Goal: Task Accomplishment & Management: Manage account settings

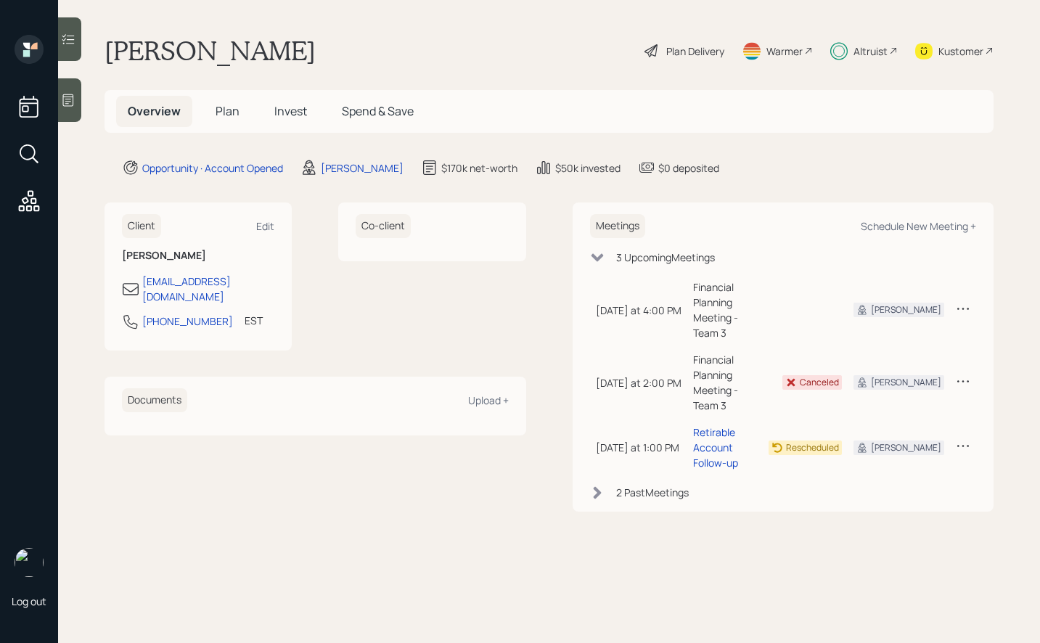
click at [295, 103] on span "Invest" at bounding box center [290, 111] width 33 height 16
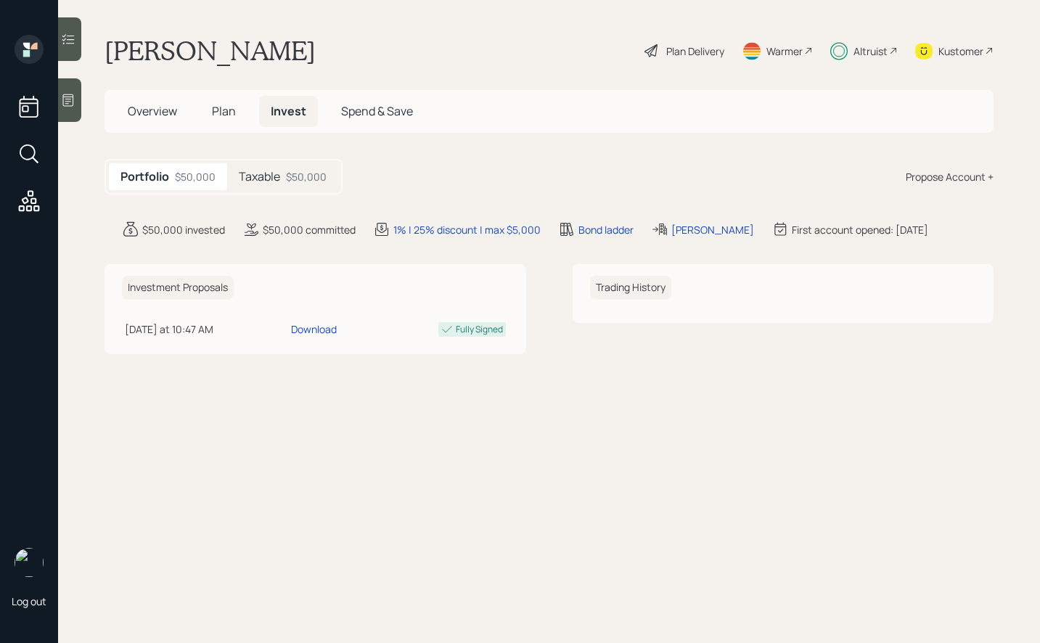
click at [297, 176] on div "$50,000" at bounding box center [306, 176] width 41 height 15
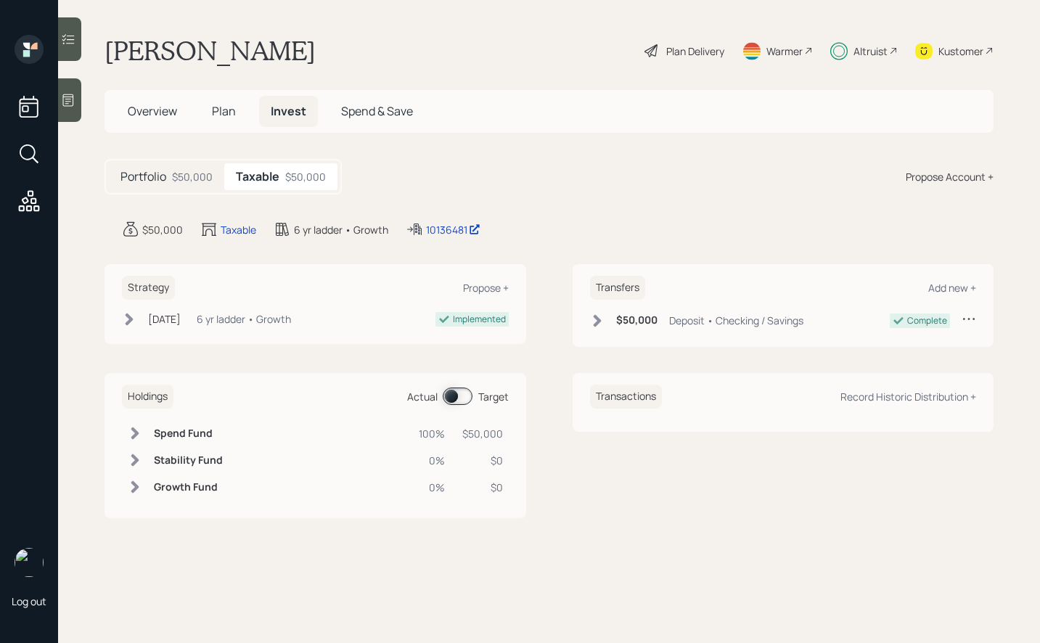
click at [462, 387] on div "Holdings Actual Target" at bounding box center [315, 397] width 387 height 24
click at [460, 395] on span at bounding box center [458, 395] width 30 height 17
click at [681, 58] on div "Plan Delivery" at bounding box center [695, 51] width 58 height 15
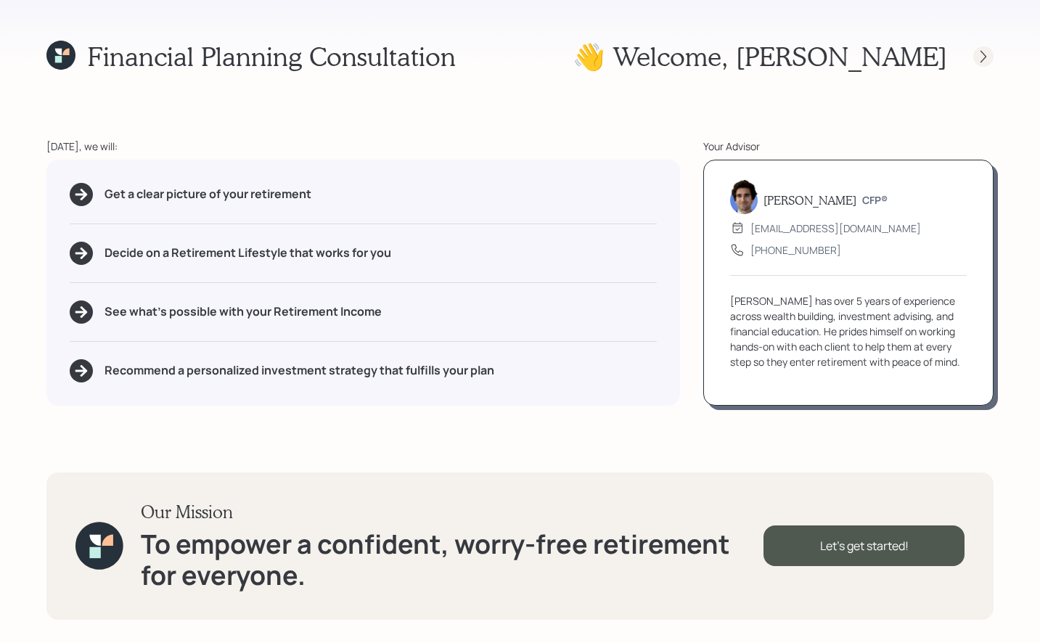
click at [992, 63] on div "Financial Planning Consultation 👋 Welcome , Christine Today, we will: Get a cle…" at bounding box center [520, 321] width 1040 height 643
click at [974, 51] on div at bounding box center [983, 56] width 20 height 20
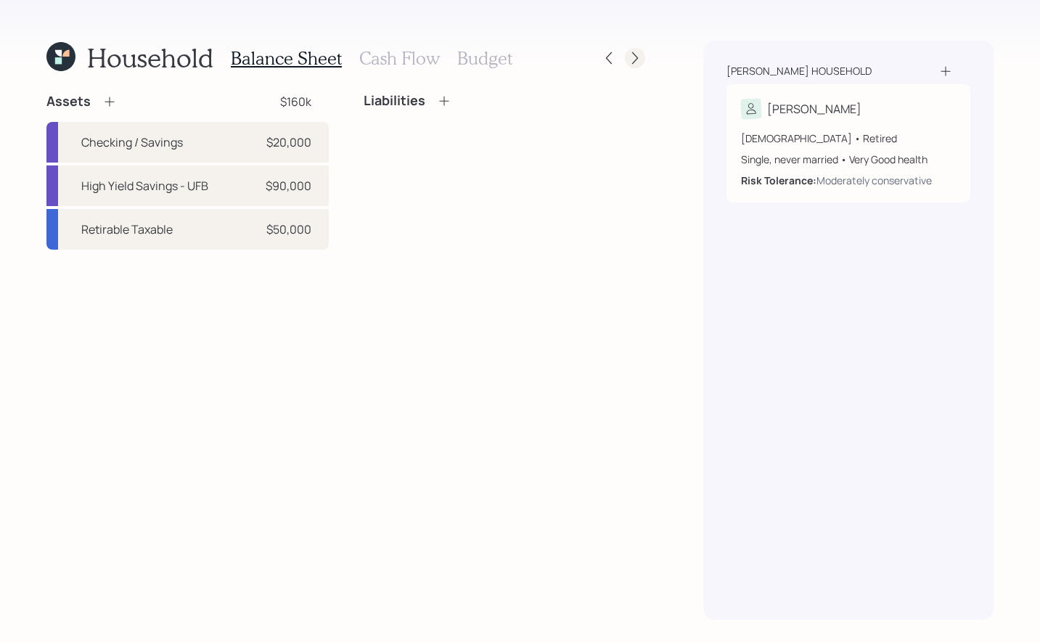
click at [629, 53] on icon at bounding box center [635, 58] width 15 height 15
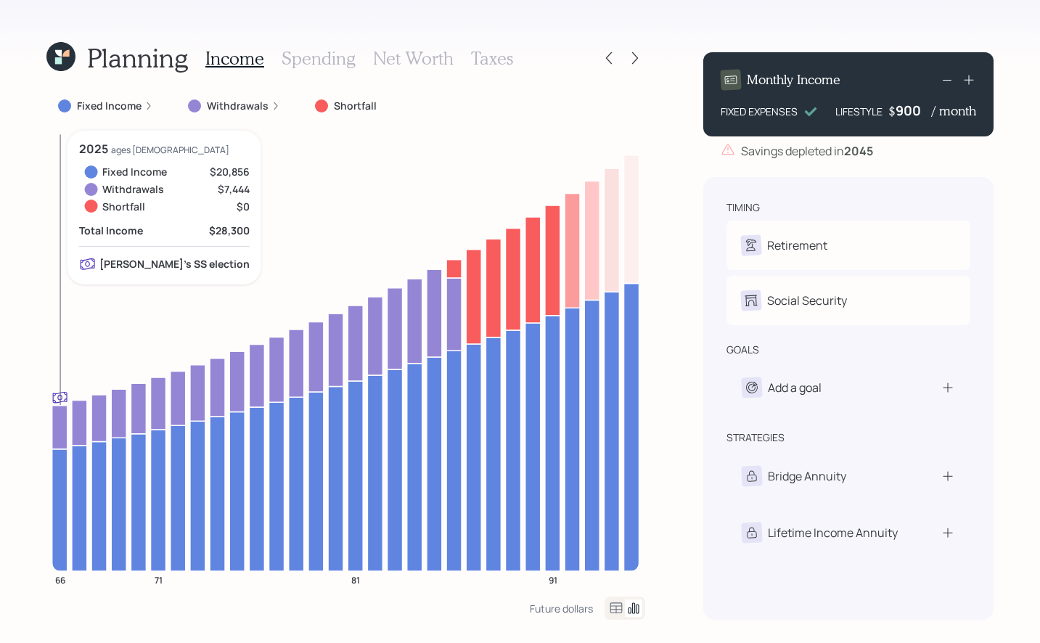
click at [57, 433] on icon at bounding box center [59, 427] width 15 height 44
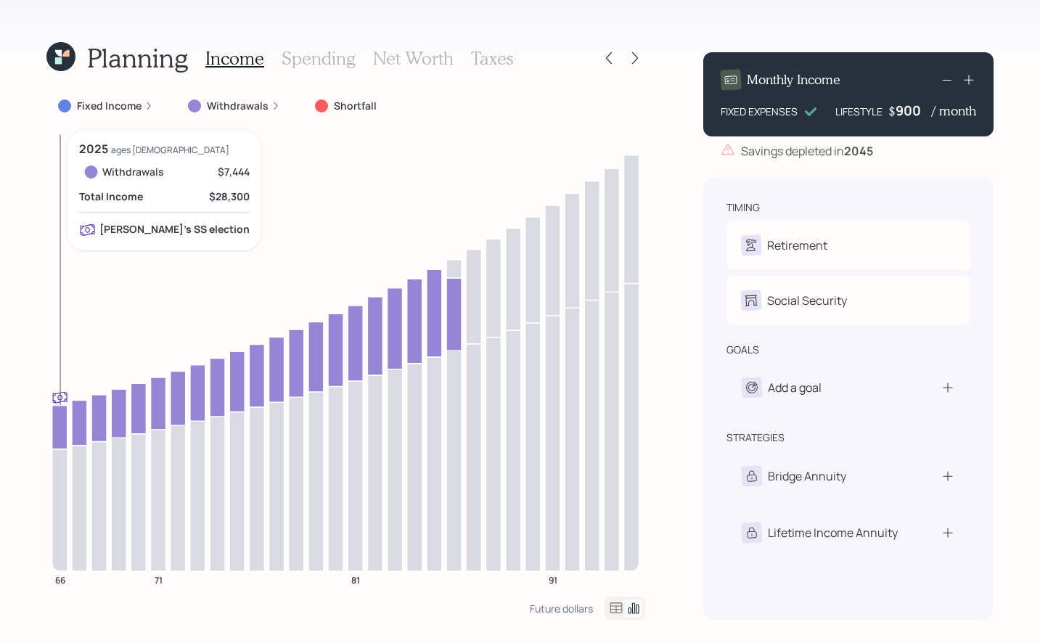
click at [57, 433] on icon at bounding box center [59, 427] width 15 height 44
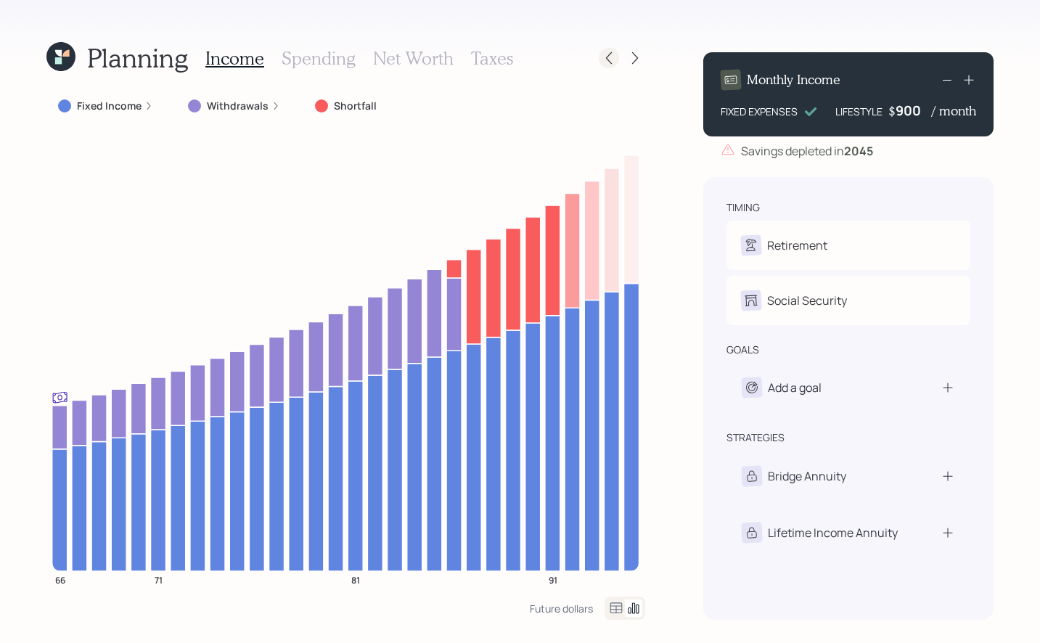
click at [606, 64] on icon at bounding box center [608, 58] width 15 height 15
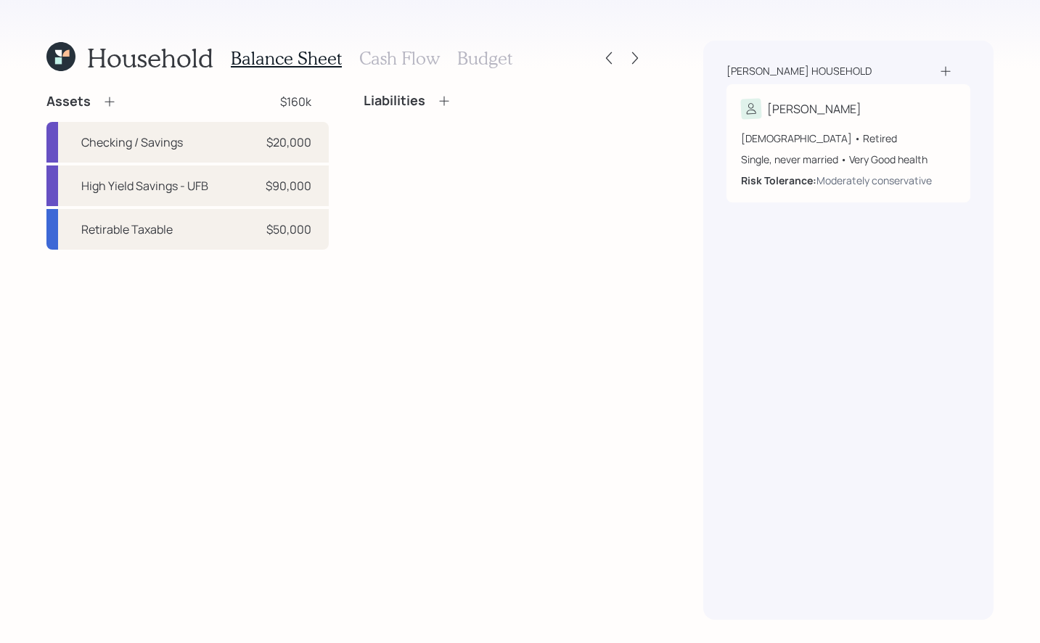
click at [56, 67] on icon at bounding box center [60, 56] width 29 height 29
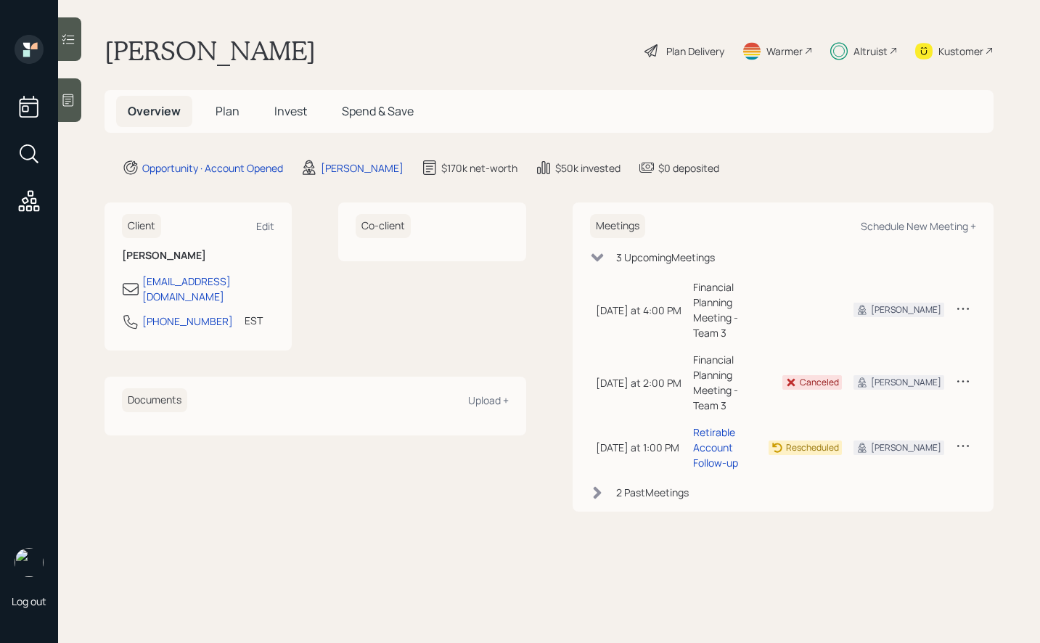
click at [290, 108] on span "Invest" at bounding box center [290, 111] width 33 height 16
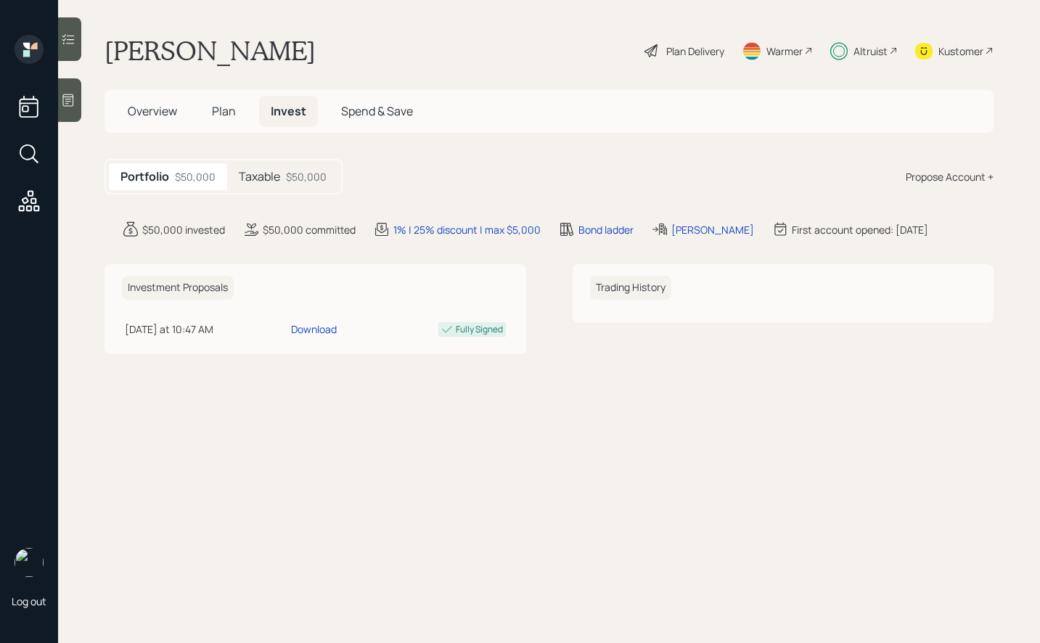
click at [289, 178] on div "$50,000" at bounding box center [306, 176] width 41 height 15
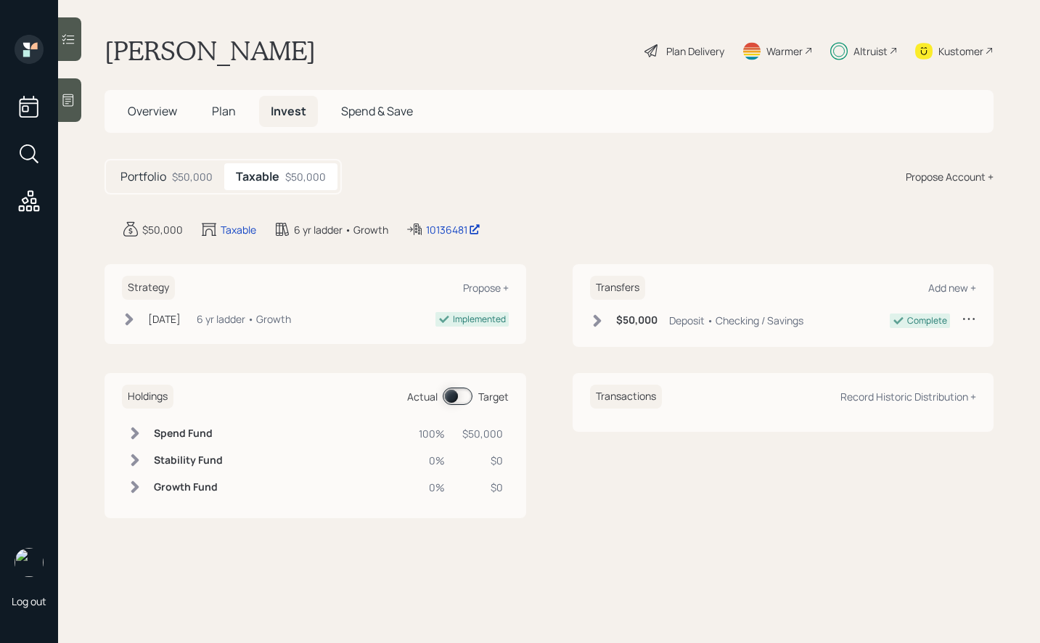
click at [465, 393] on span at bounding box center [458, 395] width 30 height 17
drag, startPoint x: 506, startPoint y: 437, endPoint x: 470, endPoint y: 437, distance: 35.6
click at [470, 437] on td "$2,826" at bounding box center [484, 433] width 49 height 27
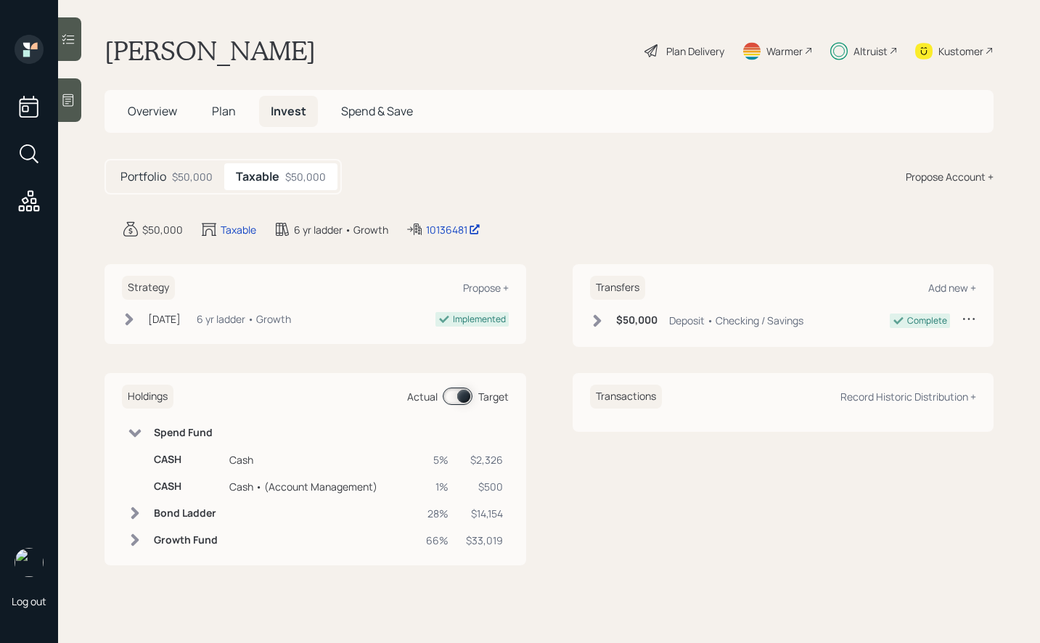
click at [181, 432] on h6 "Spend Fund" at bounding box center [186, 433] width 64 height 12
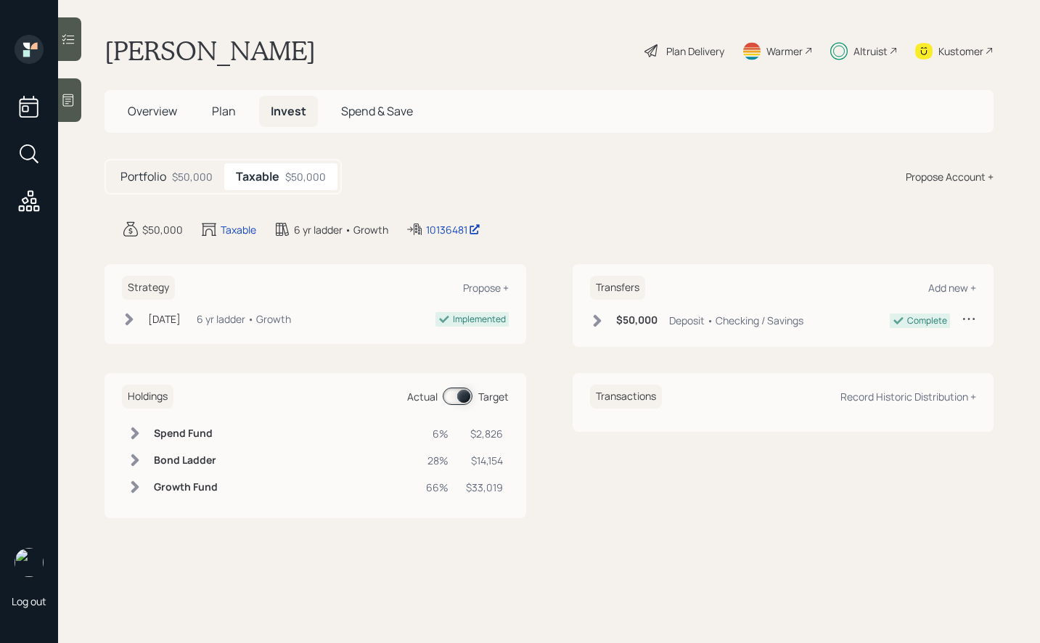
click at [668, 58] on div "Plan Delivery" at bounding box center [695, 51] width 58 height 15
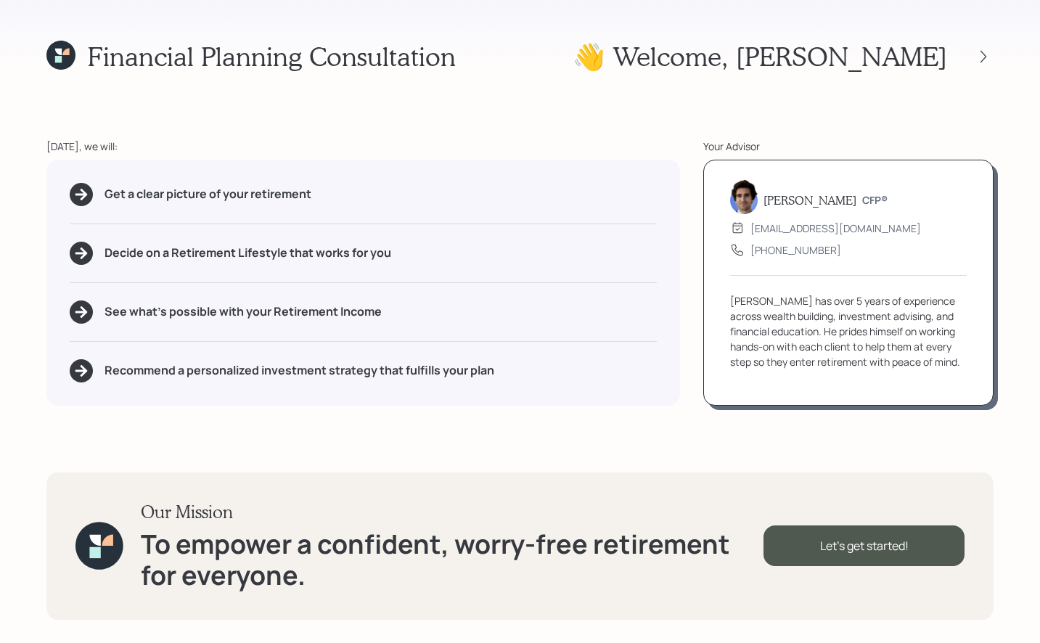
click at [952, 60] on div at bounding box center [970, 56] width 46 height 20
click at [987, 61] on icon at bounding box center [983, 56] width 15 height 15
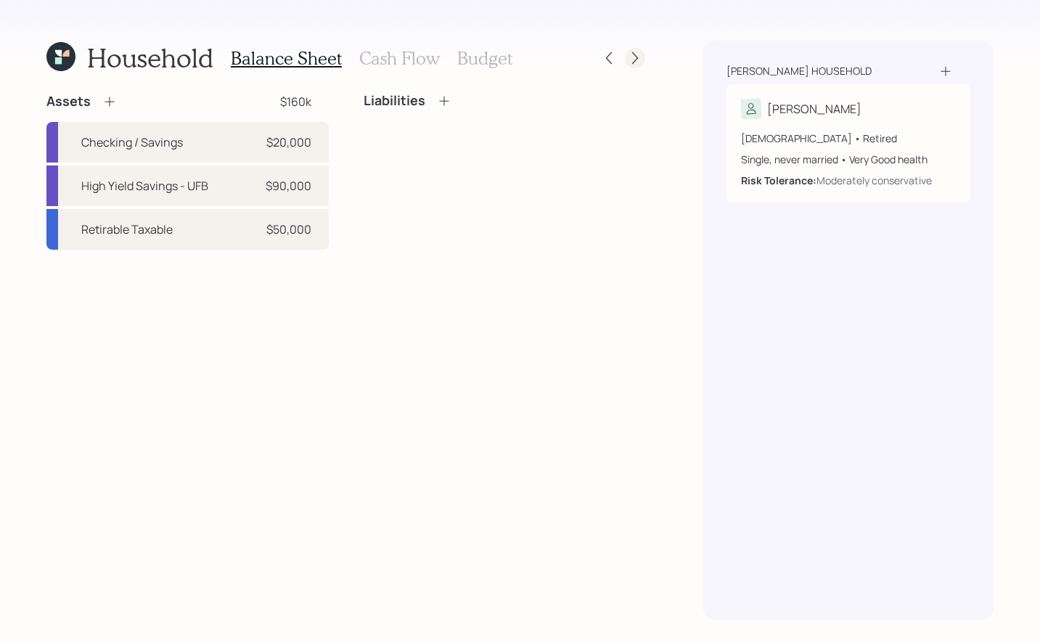
click at [642, 57] on div at bounding box center [635, 58] width 20 height 20
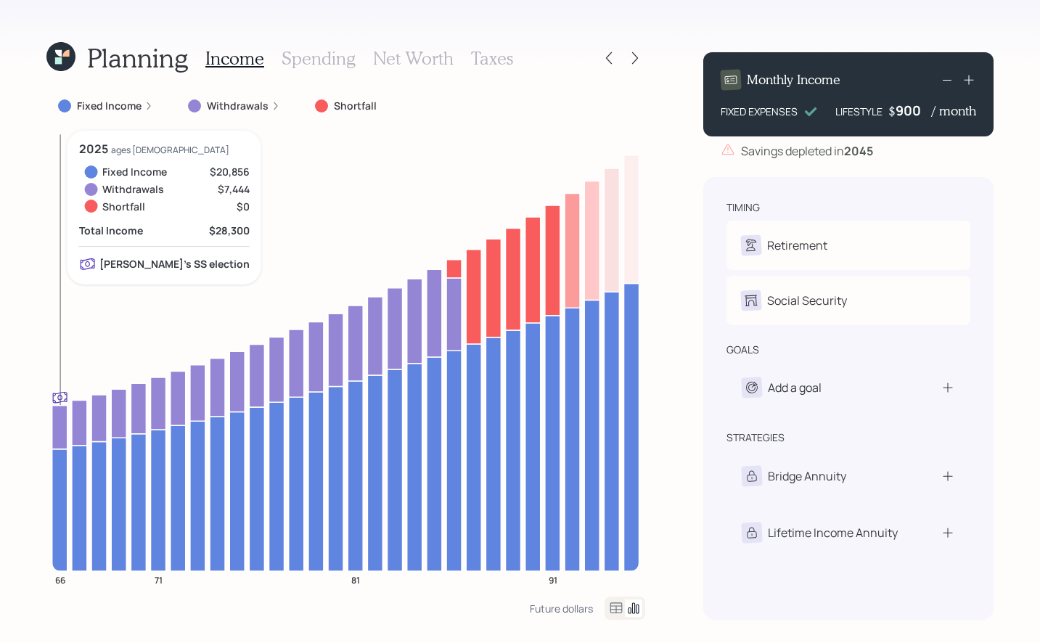
click at [58, 429] on icon at bounding box center [59, 427] width 15 height 44
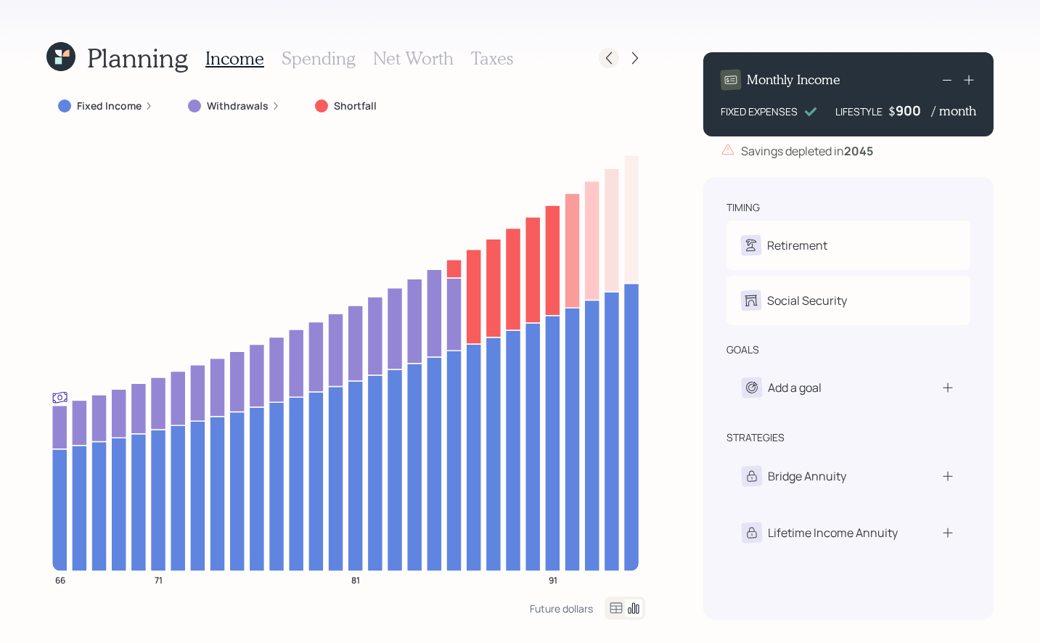
click at [602, 59] on icon at bounding box center [608, 58] width 15 height 15
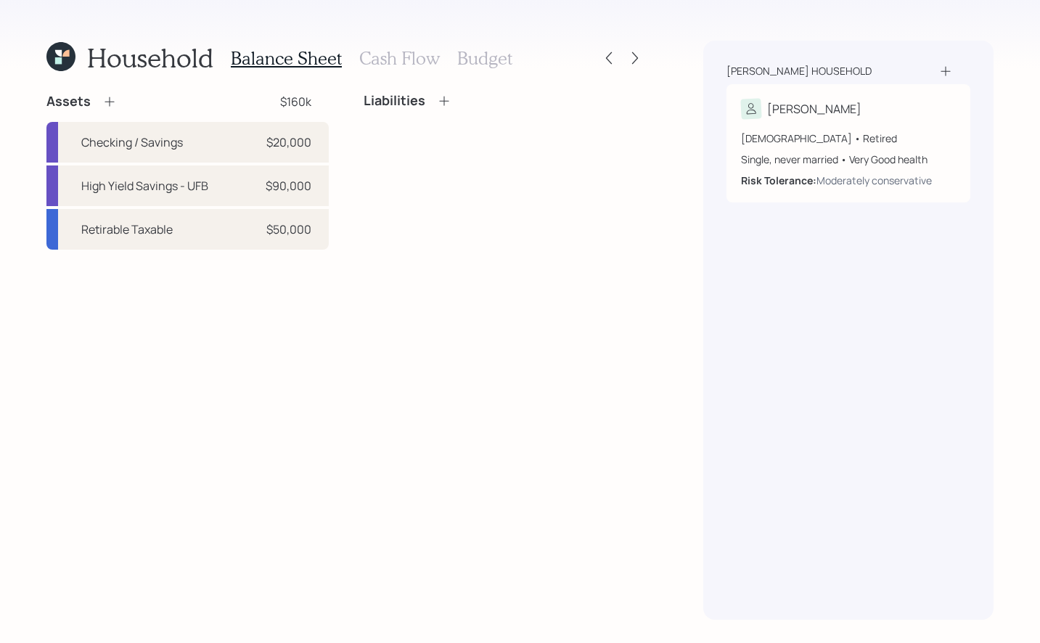
click at [602, 59] on icon at bounding box center [608, 58] width 15 height 15
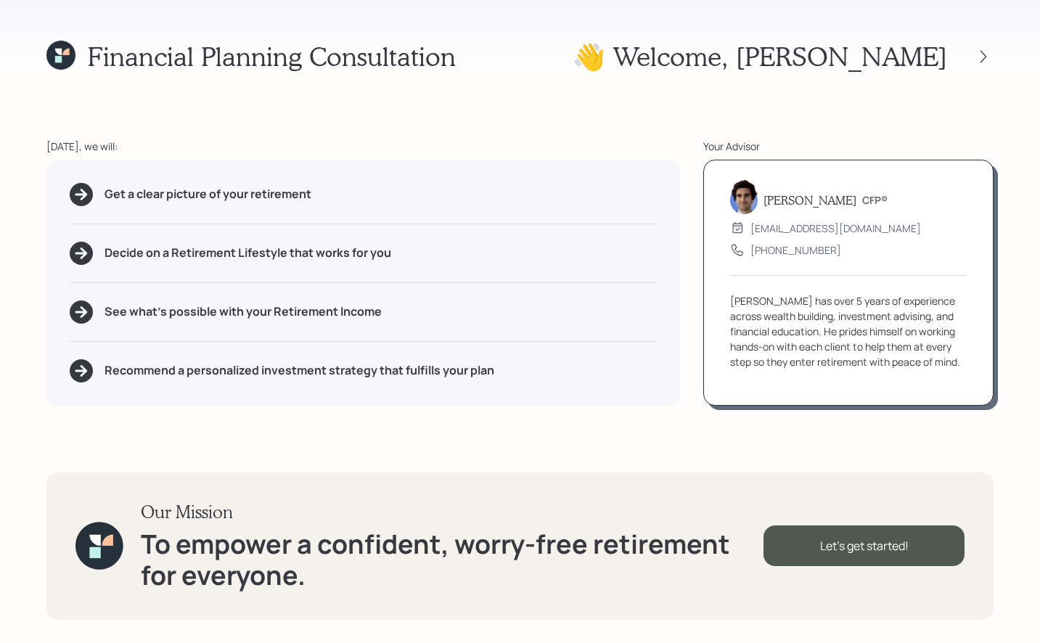
click at [67, 51] on icon at bounding box center [65, 52] width 7 height 7
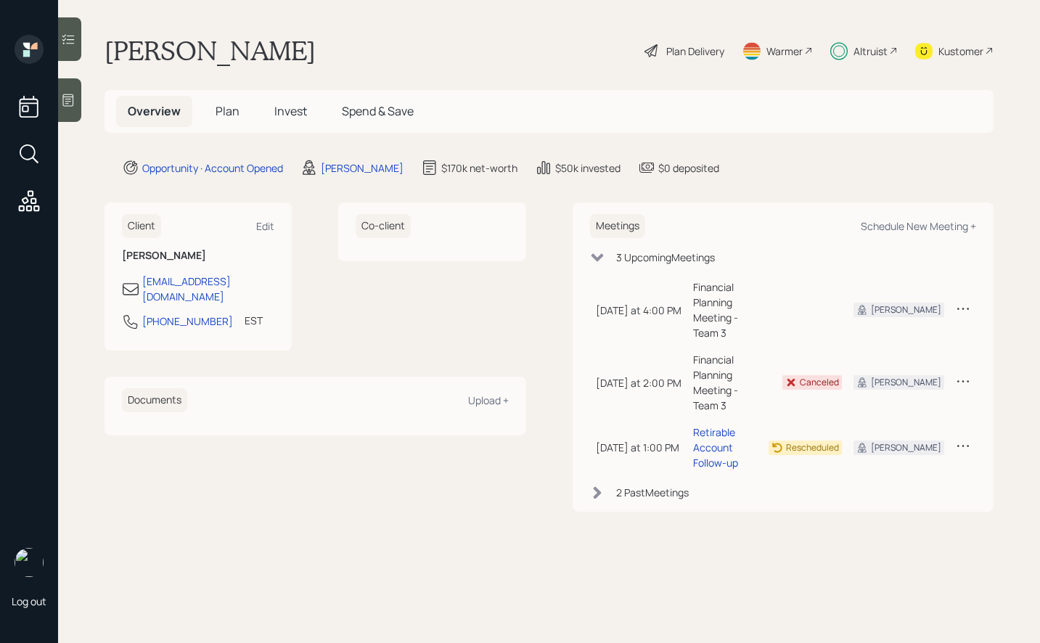
click at [308, 104] on h5 "Invest" at bounding box center [291, 111] width 56 height 31
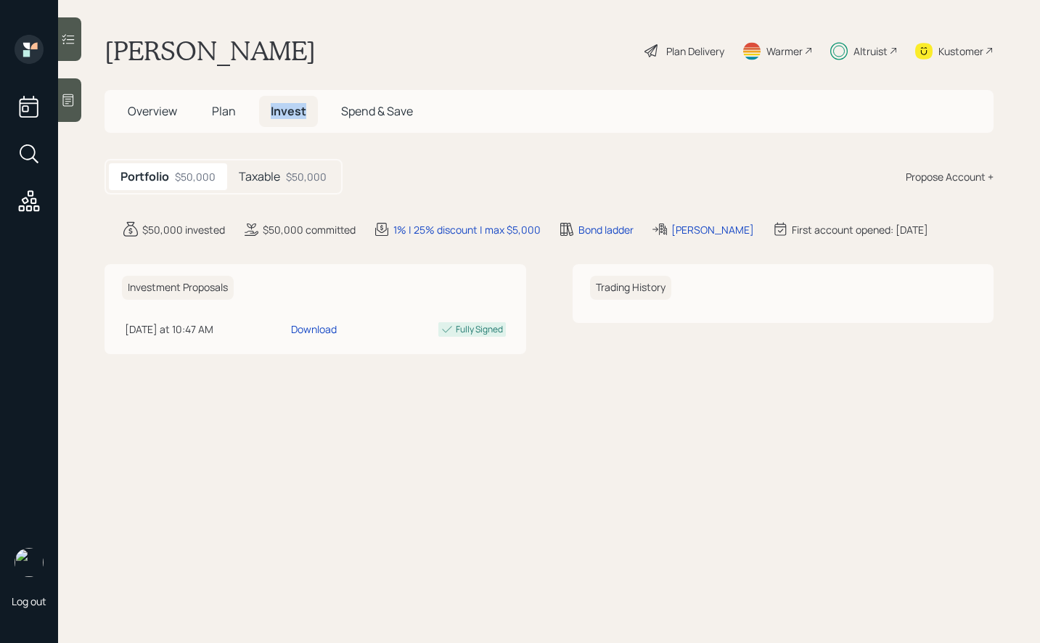
click at [294, 168] on div "Taxable $50,000" at bounding box center [282, 176] width 111 height 27
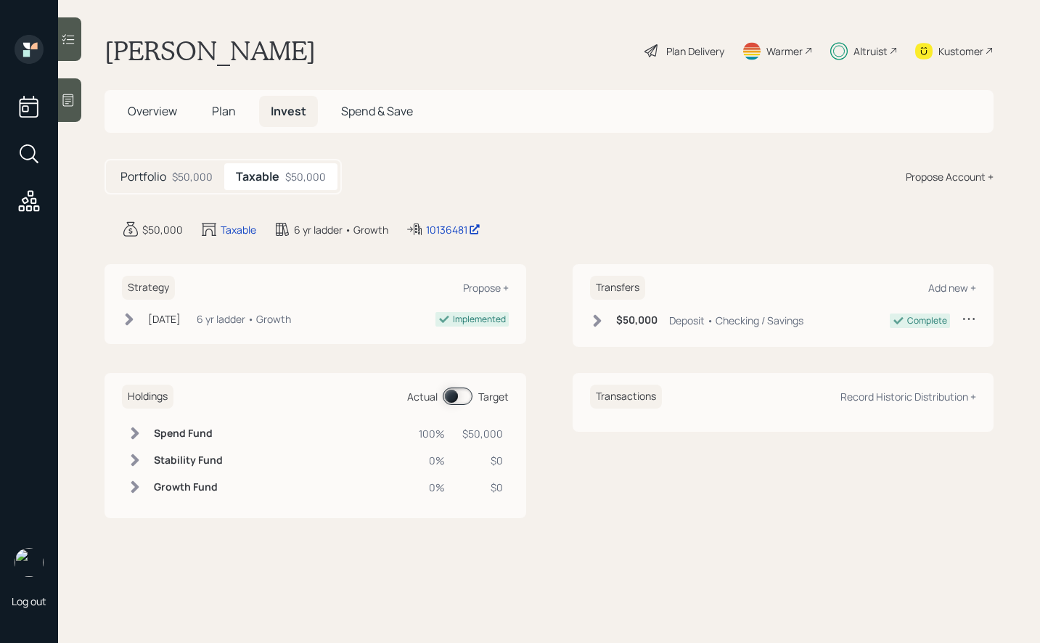
click at [448, 399] on span at bounding box center [458, 395] width 30 height 17
drag, startPoint x: 506, startPoint y: 436, endPoint x: 464, endPoint y: 431, distance: 41.7
click at [464, 431] on td "$2,826" at bounding box center [484, 433] width 49 height 27
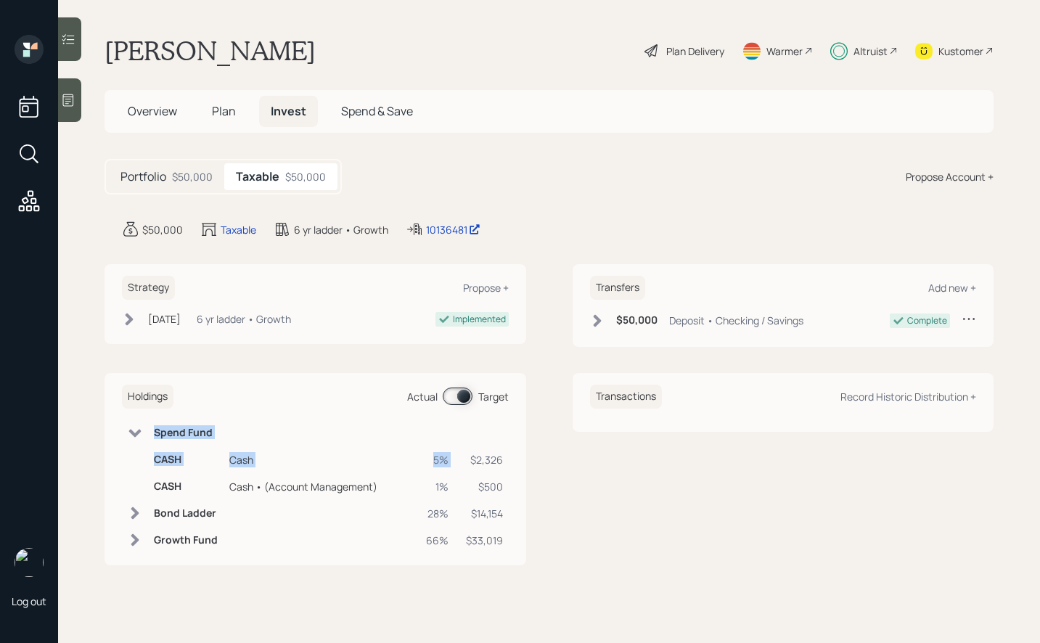
drag, startPoint x: 512, startPoint y: 467, endPoint x: 474, endPoint y: 459, distance: 39.3
click at [474, 459] on div "Holdings Actual Target Spend Fund CASH Cash 5% $2,326 CASH Cash • (Account Mana…" at bounding box center [315, 469] width 422 height 192
click at [480, 463] on div "$2,326" at bounding box center [484, 459] width 37 height 15
drag, startPoint x: 501, startPoint y: 462, endPoint x: 474, endPoint y: 459, distance: 27.1
click at [474, 459] on div "$2,326" at bounding box center [484, 459] width 37 height 15
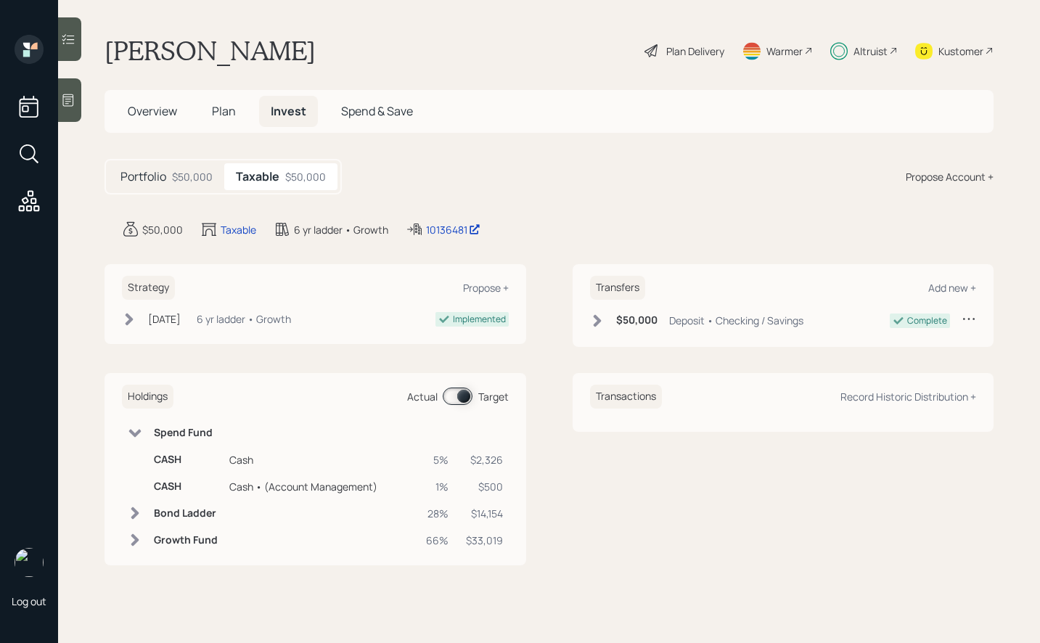
click at [824, 472] on div "Transactions Record Historic Distribution +" at bounding box center [783, 469] width 422 height 192
click at [850, 397] on div "Record Historic Distribution +" at bounding box center [908, 397] width 136 height 14
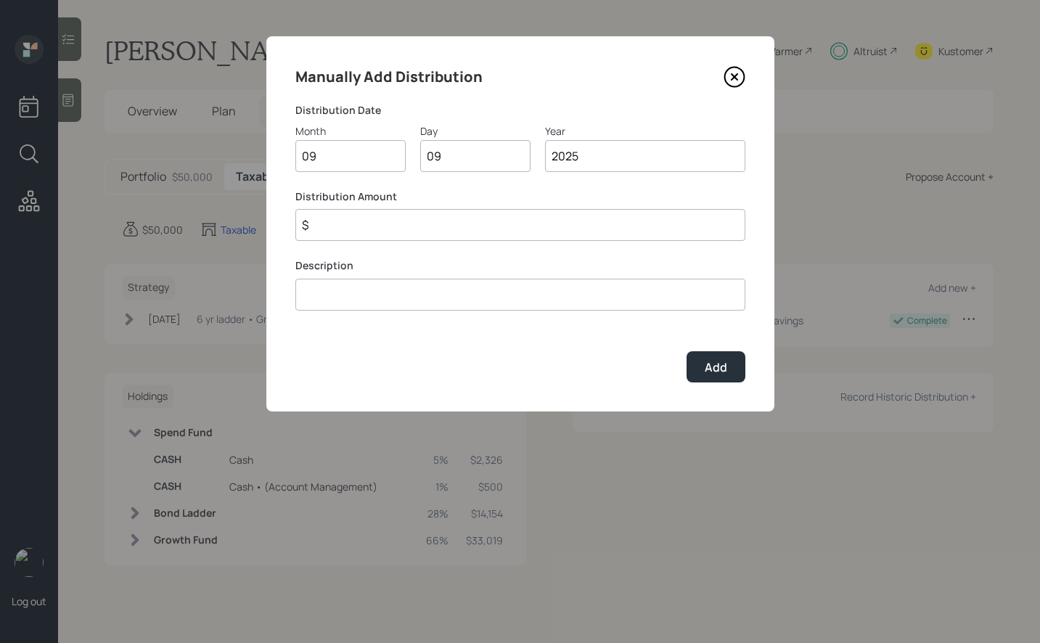
click at [400, 235] on input "$" at bounding box center [520, 225] width 450 height 32
click at [329, 235] on input "$" at bounding box center [520, 225] width 450 height 32
type input "$ 1,737"
click at [348, 307] on input at bounding box center [520, 295] width 450 height 32
type input "previous months distributions"
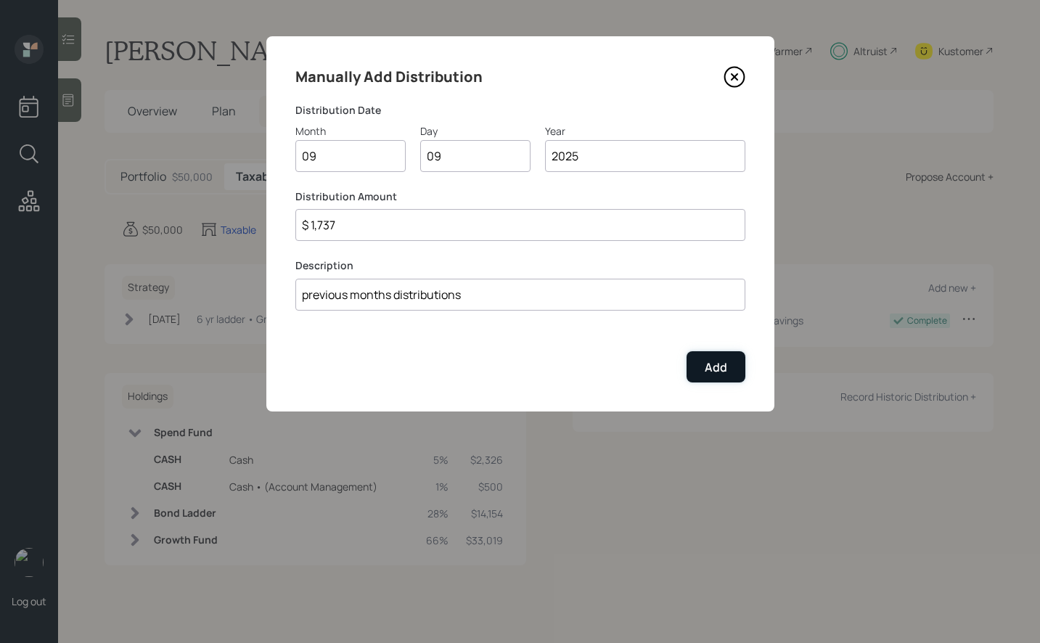
click at [711, 351] on button "Add" at bounding box center [715, 366] width 59 height 31
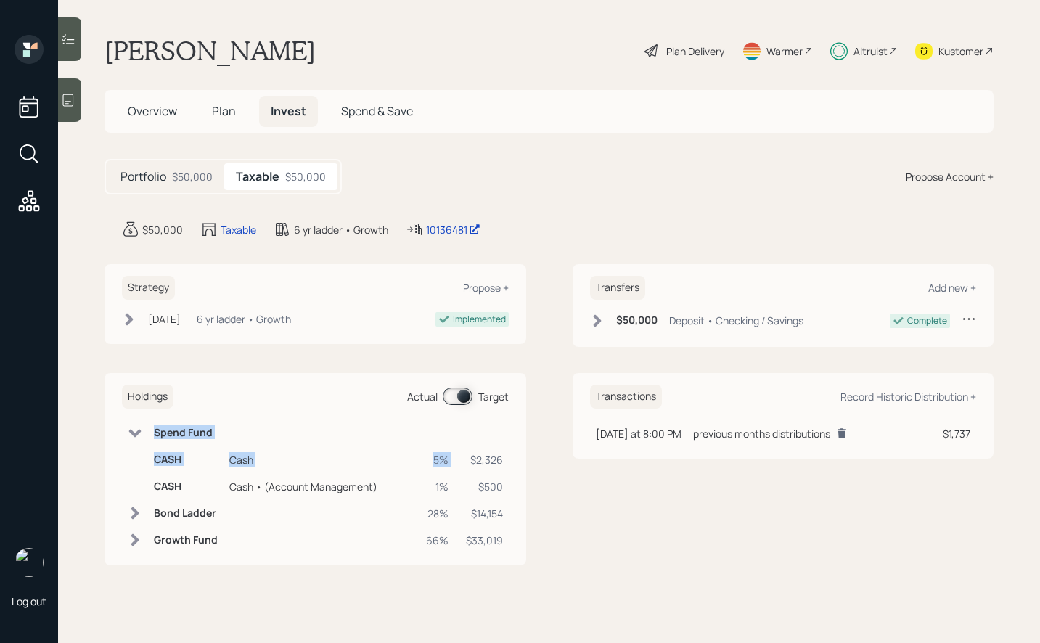
drag, startPoint x: 504, startPoint y: 457, endPoint x: 473, endPoint y: 459, distance: 31.3
click at [473, 459] on div "Holdings Actual Target Spend Fund CASH Cash 5% $2,326 CASH Cash • (Account Mana…" at bounding box center [315, 469] width 422 height 192
click at [560, 524] on div "Holdings Actual Target Spend Fund CASH Cash 5% $2,326 CASH Cash • (Account Mana…" at bounding box center [548, 469] width 889 height 192
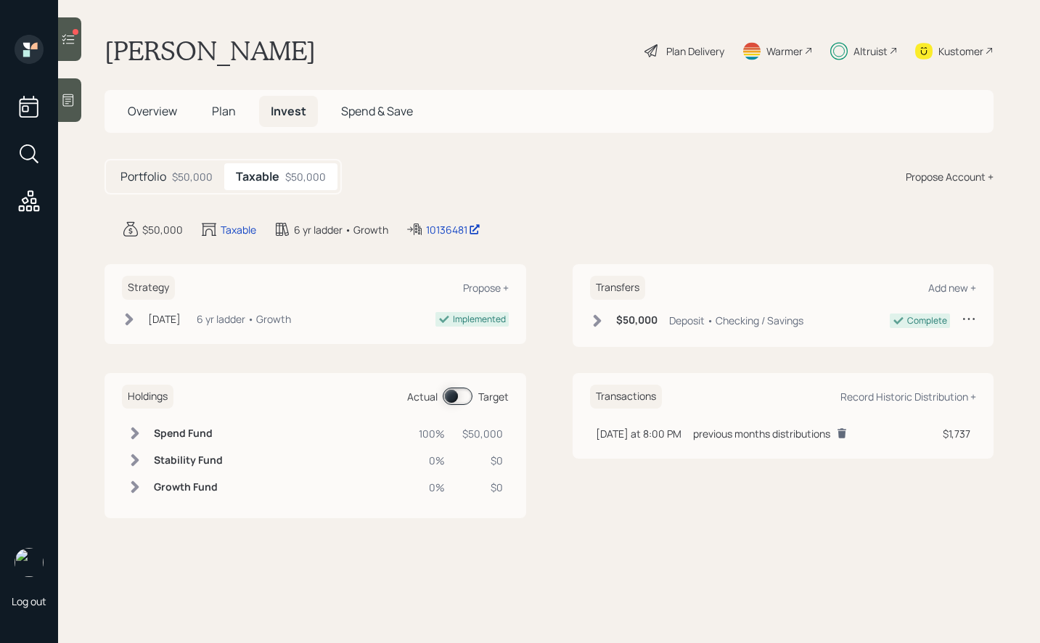
click at [470, 400] on span at bounding box center [458, 395] width 30 height 17
click at [207, 433] on h6 "Spend Fund" at bounding box center [186, 433] width 64 height 12
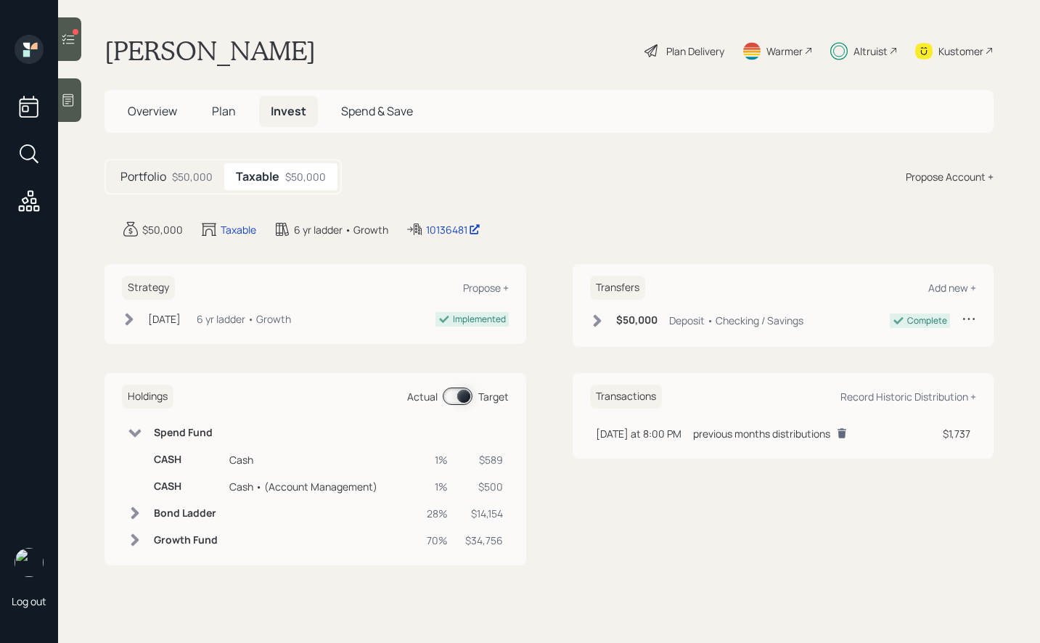
click at [502, 460] on div "$589" at bounding box center [484, 459] width 38 height 15
drag, startPoint x: 448, startPoint y: 490, endPoint x: 416, endPoint y: 480, distance: 32.8
click at [416, 480] on tr "CASH Cash • (Account Management) 1% $500" at bounding box center [315, 486] width 387 height 27
drag, startPoint x: 505, startPoint y: 462, endPoint x: 465, endPoint y: 453, distance: 40.8
click at [465, 453] on td "$589" at bounding box center [483, 459] width 49 height 27
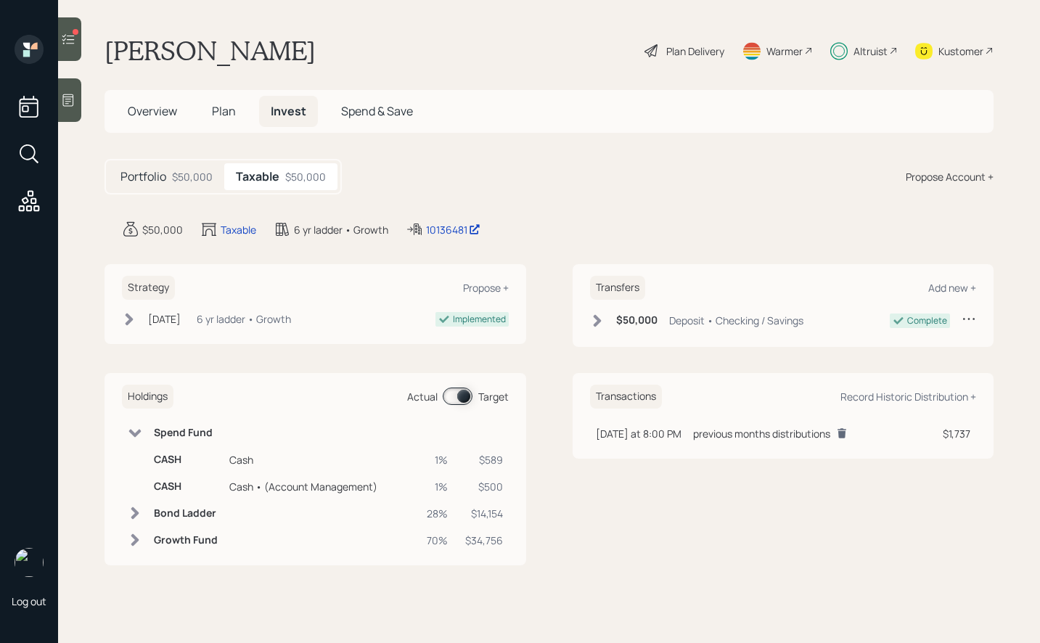
click at [572, 172] on div "Portfolio $50,000 Taxable $50,000 Propose Account +" at bounding box center [548, 177] width 889 height 36
click at [66, 37] on icon at bounding box center [68, 39] width 15 height 15
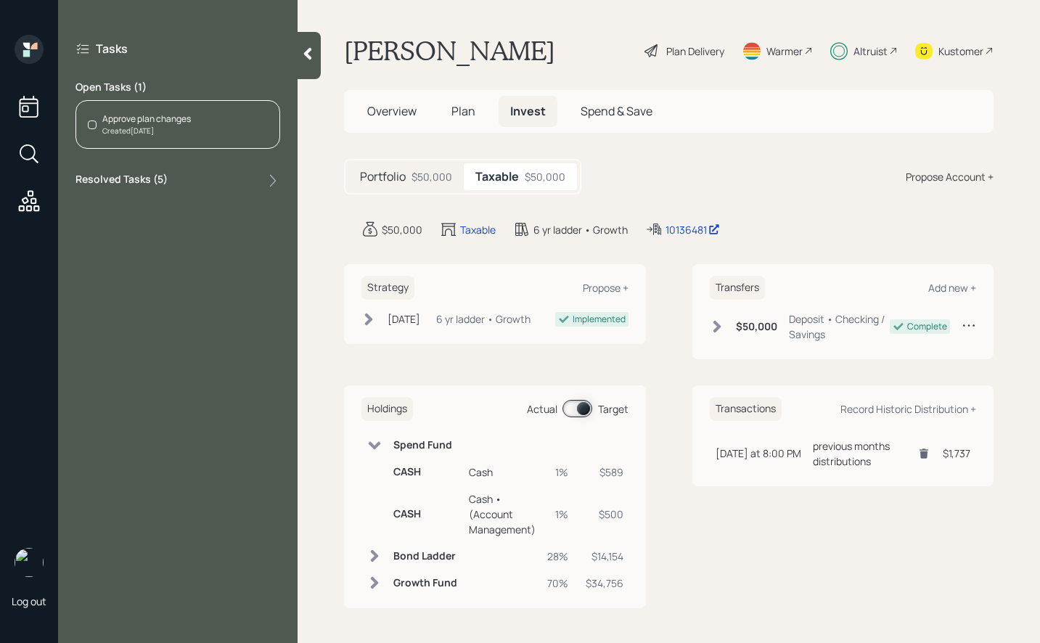
click at [98, 128] on div "Approve plan changes Created [DATE]" at bounding box center [177, 124] width 205 height 49
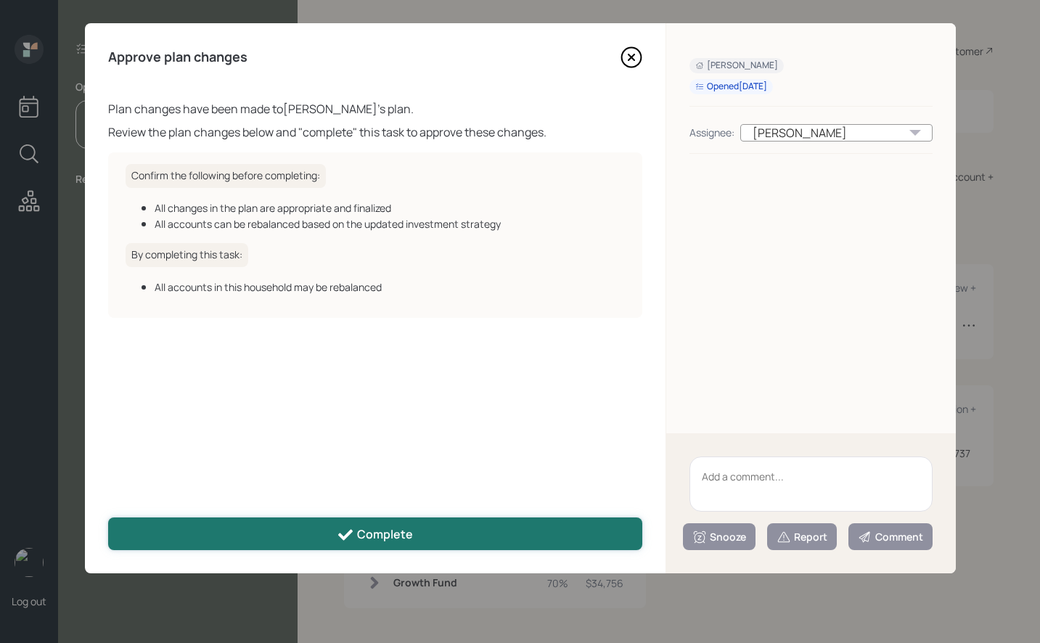
click at [439, 532] on button "Complete" at bounding box center [375, 533] width 534 height 33
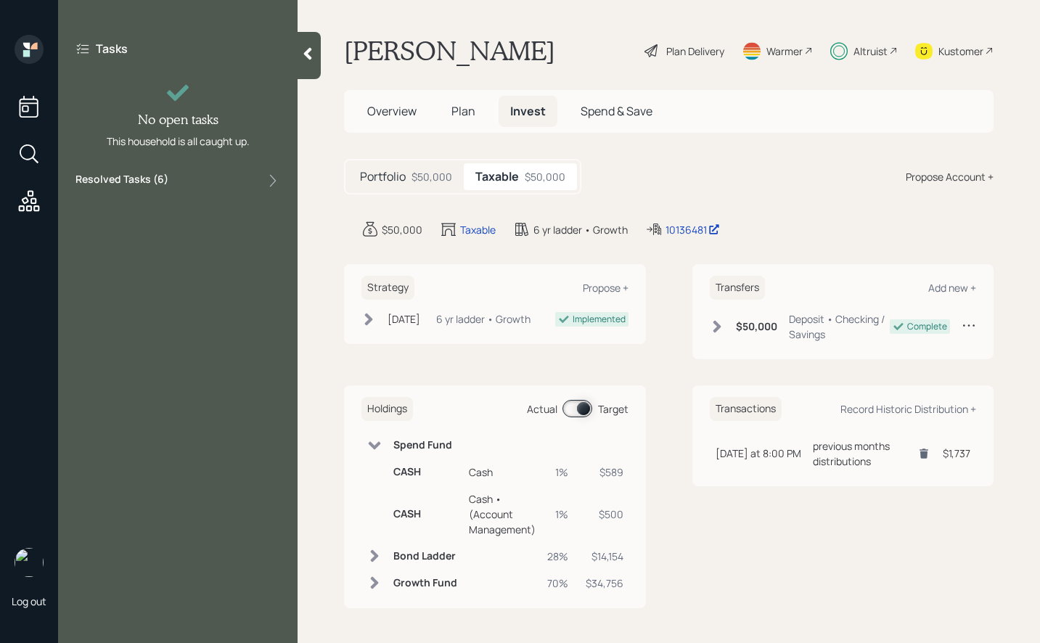
click at [305, 65] on div at bounding box center [308, 55] width 23 height 47
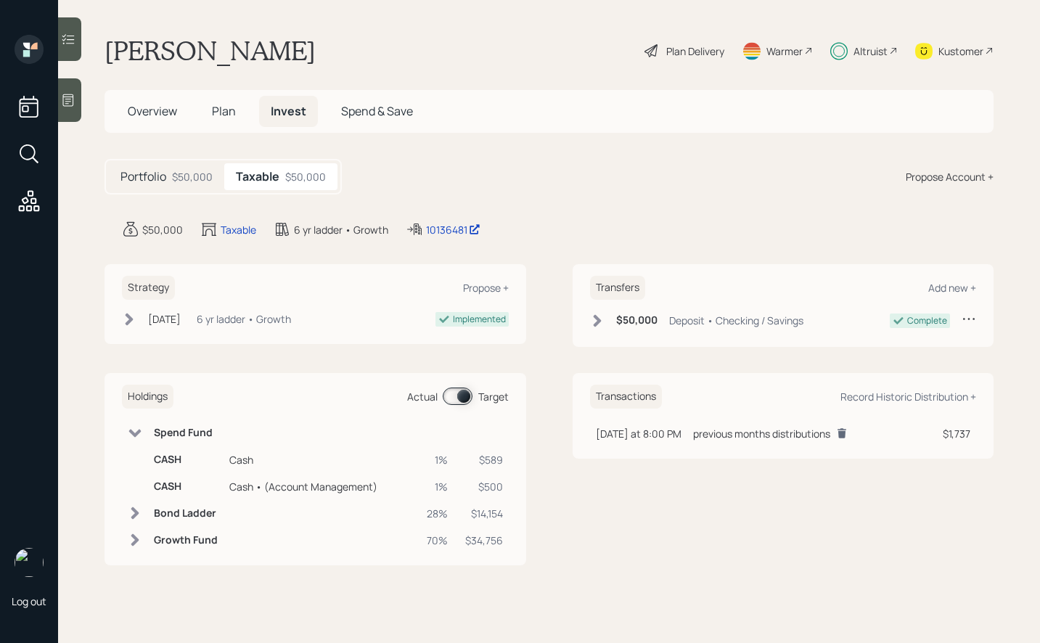
click at [73, 98] on icon at bounding box center [68, 100] width 15 height 15
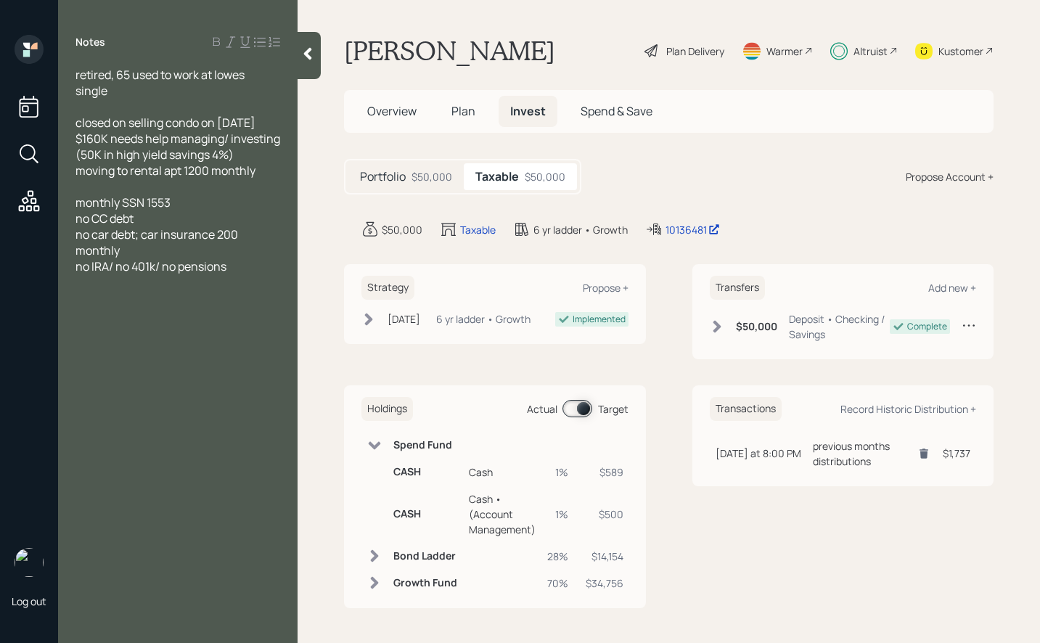
click at [316, 54] on div at bounding box center [308, 55] width 23 height 47
